Goal: Task Accomplishment & Management: Use online tool/utility

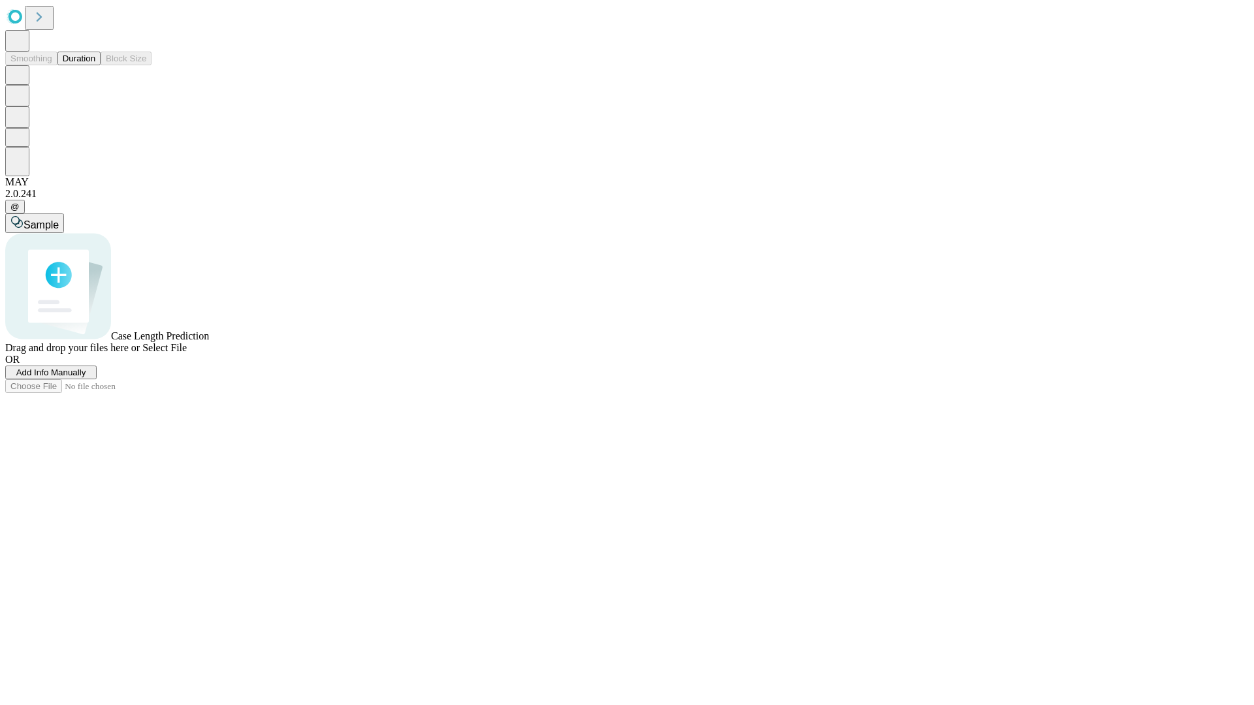
click at [95, 65] on button "Duration" at bounding box center [78, 59] width 43 height 14
click at [86, 378] on span "Add Info Manually" at bounding box center [51, 373] width 70 height 10
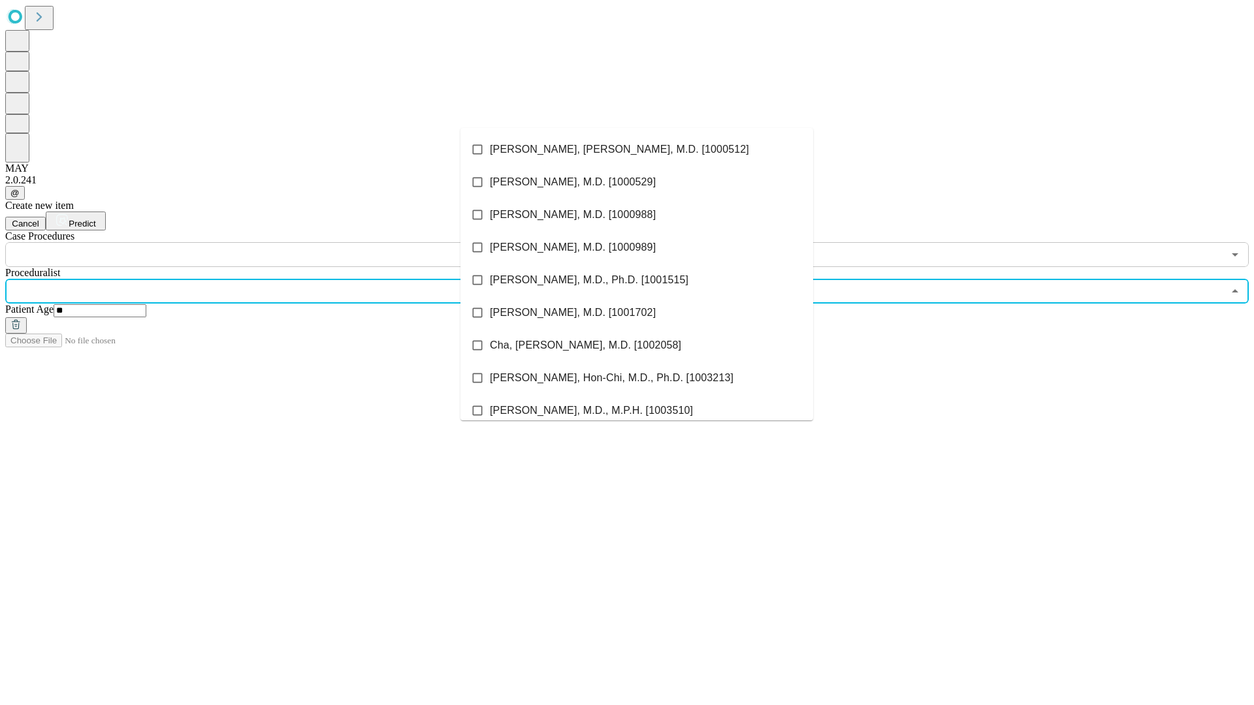
click at [637, 150] on li "[PERSON_NAME], [PERSON_NAME], M.D. [1000512]" at bounding box center [636, 149] width 353 height 33
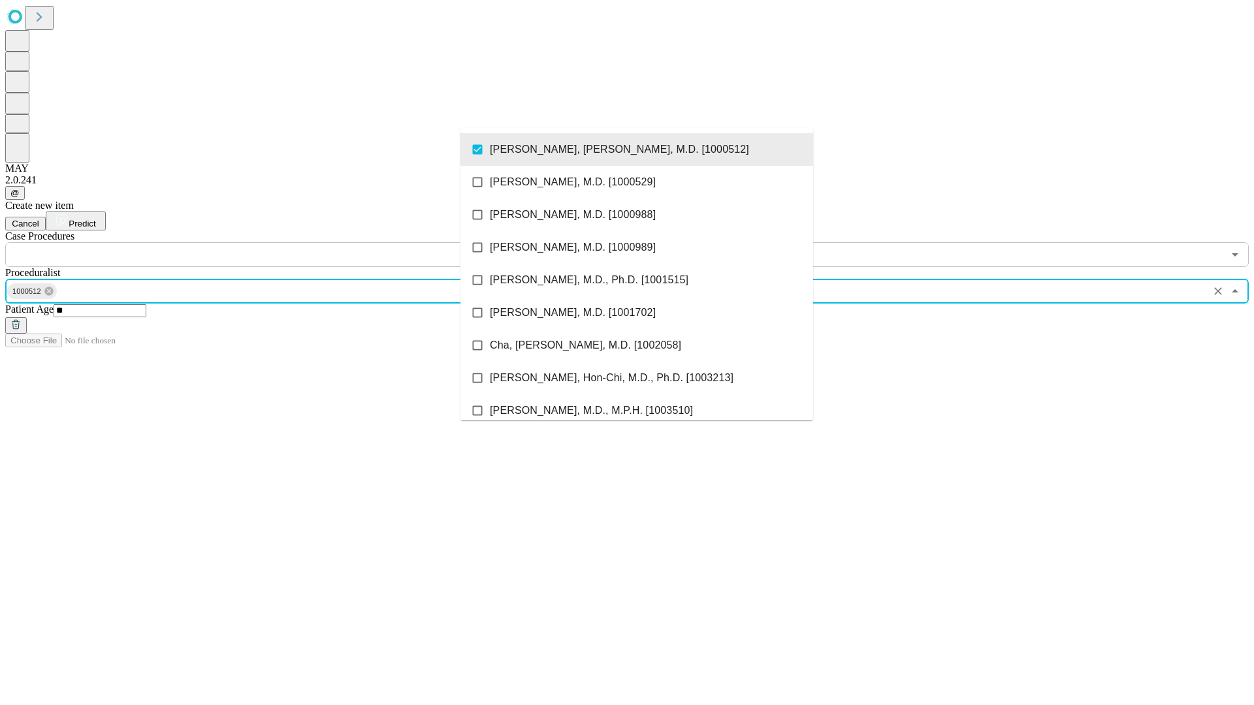
click at [274, 242] on input "text" at bounding box center [614, 254] width 1218 height 25
